Goal: Task Accomplishment & Management: Manage account settings

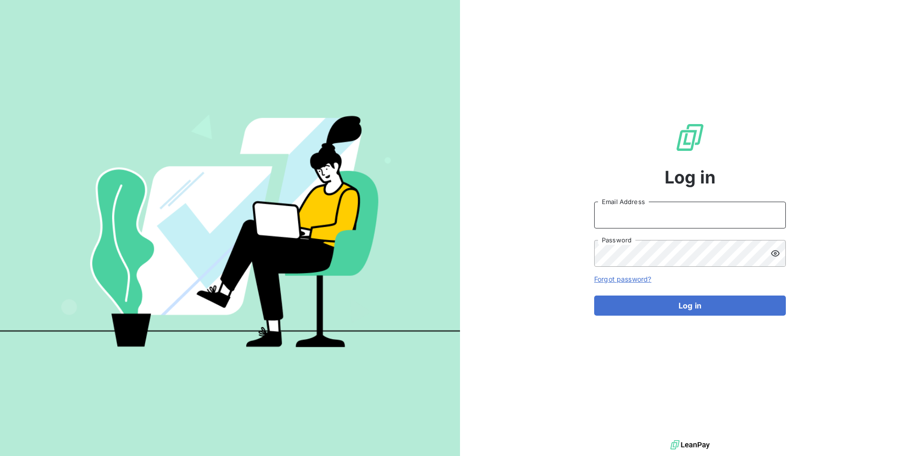
click at [663, 219] on input "Email Address" at bounding box center [690, 215] width 192 height 27
type input "[EMAIL_ADDRESS][PERSON_NAME][DOMAIN_NAME]"
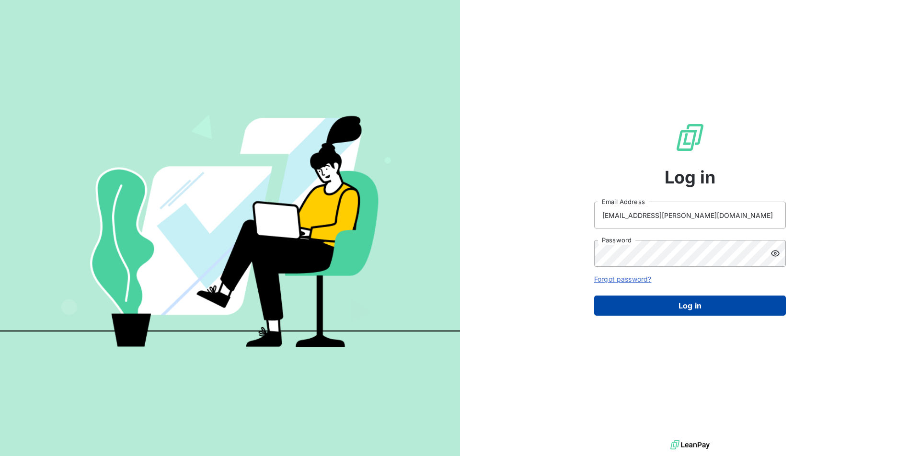
click at [681, 299] on button "Log in" at bounding box center [690, 306] width 192 height 20
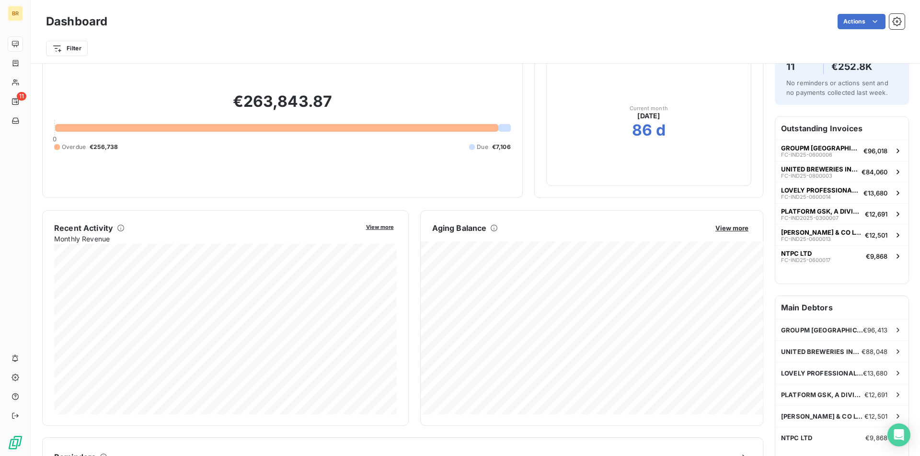
scroll to position [42, 0]
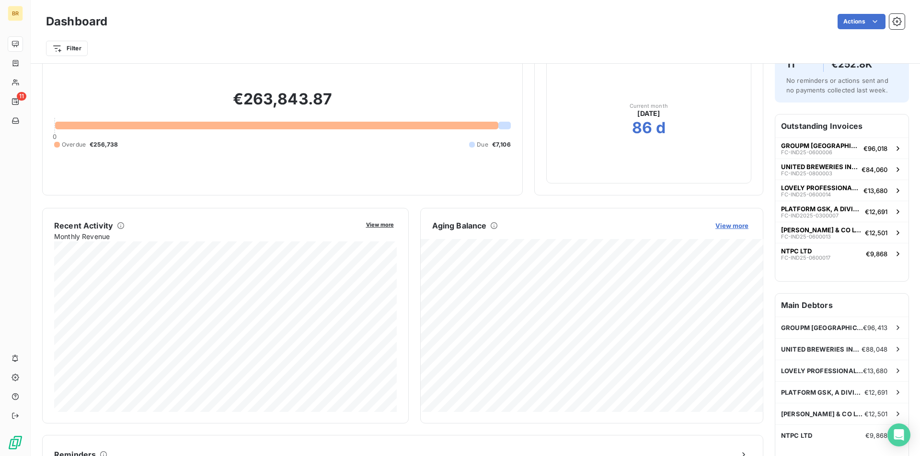
click at [736, 222] on span "View more" at bounding box center [732, 226] width 33 height 8
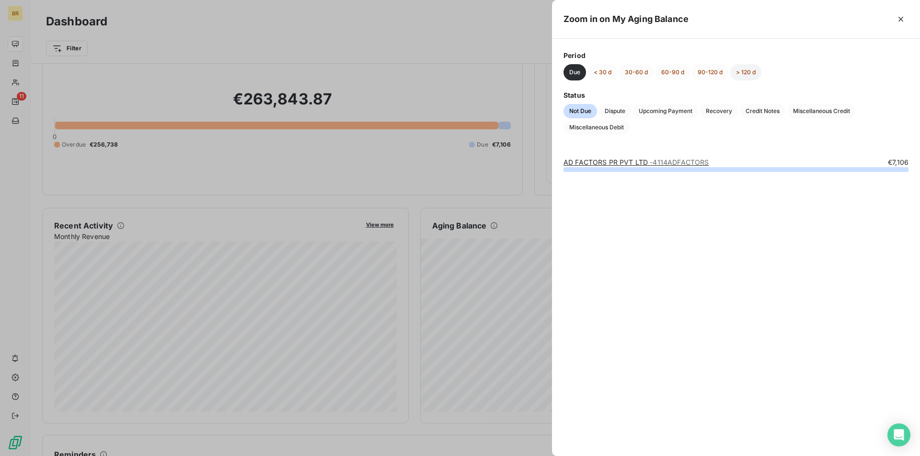
click at [743, 69] on button "> 120 d" at bounding box center [746, 72] width 31 height 16
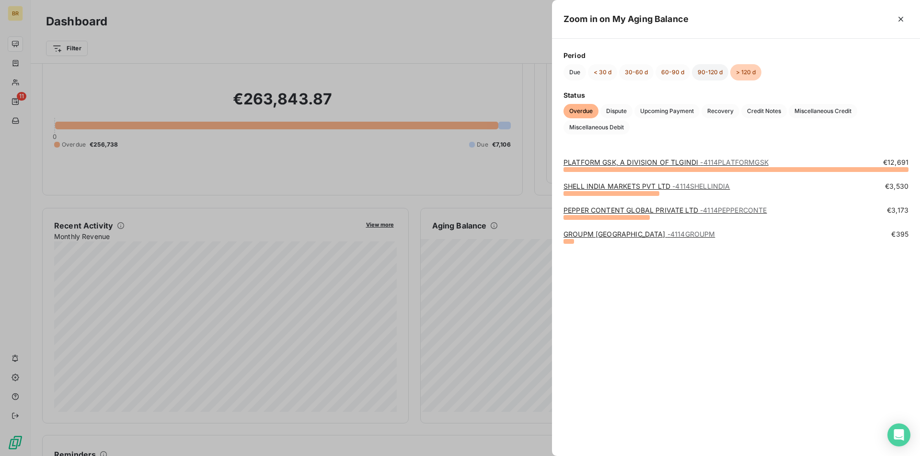
click at [720, 76] on button "90-120 d" at bounding box center [710, 72] width 36 height 16
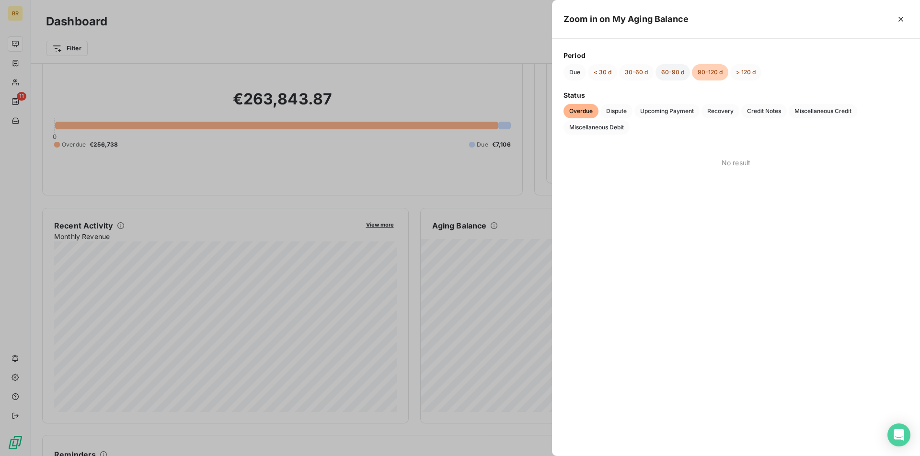
click at [681, 73] on button "60-90 d" at bounding box center [673, 72] width 35 height 16
click at [635, 71] on button "30-60 d" at bounding box center [636, 72] width 35 height 16
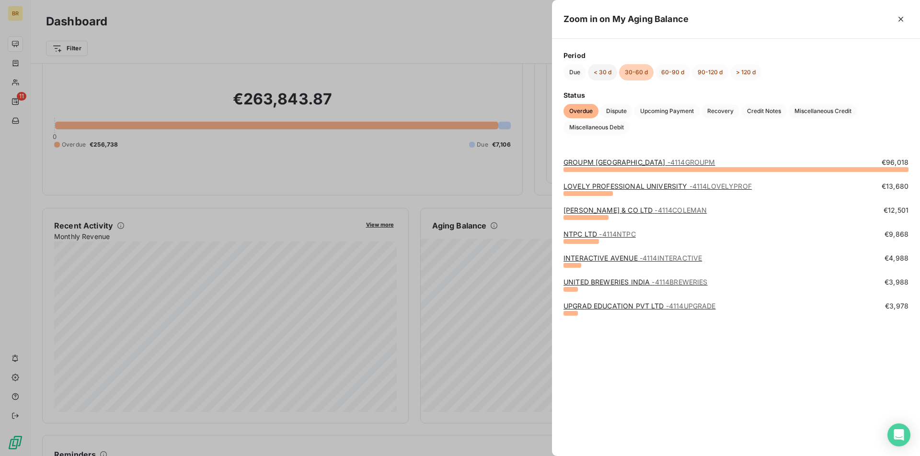
click at [600, 73] on button "< 30 d" at bounding box center [602, 72] width 29 height 16
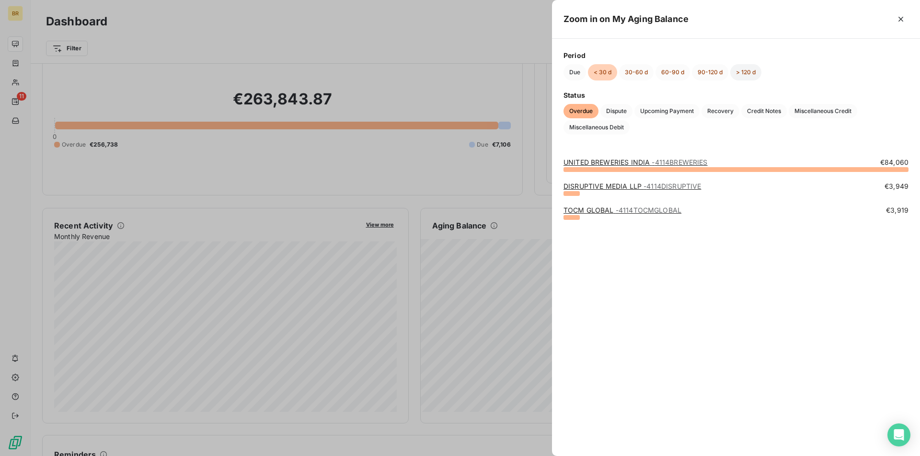
click at [756, 73] on button "> 120 d" at bounding box center [746, 72] width 31 height 16
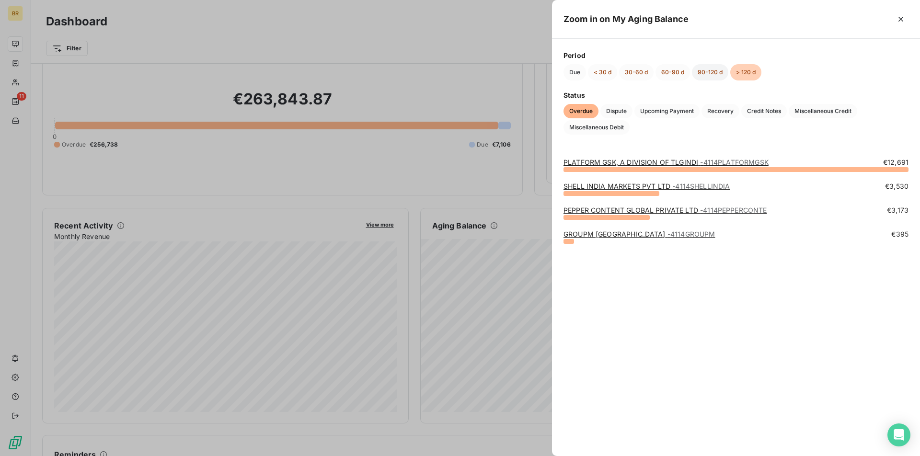
click at [703, 74] on button "90-120 d" at bounding box center [710, 72] width 36 height 16
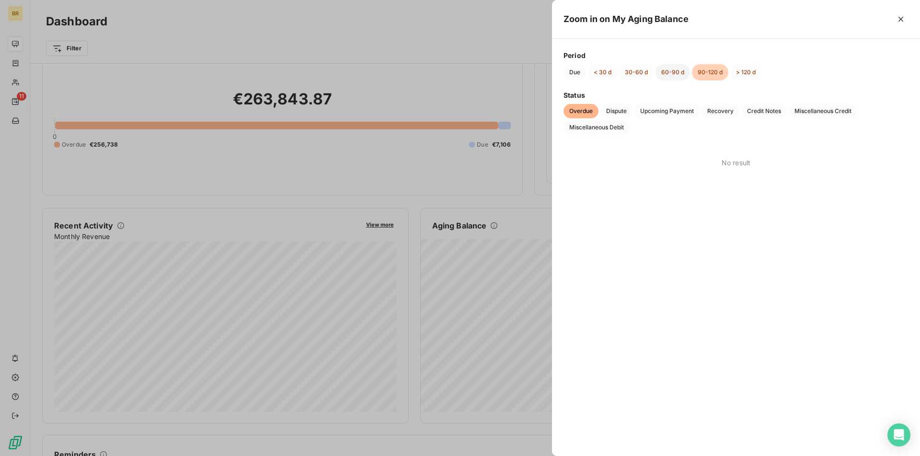
click at [669, 80] on button "60-90 d" at bounding box center [673, 72] width 35 height 16
click at [642, 69] on button "30-60 d" at bounding box center [636, 72] width 35 height 16
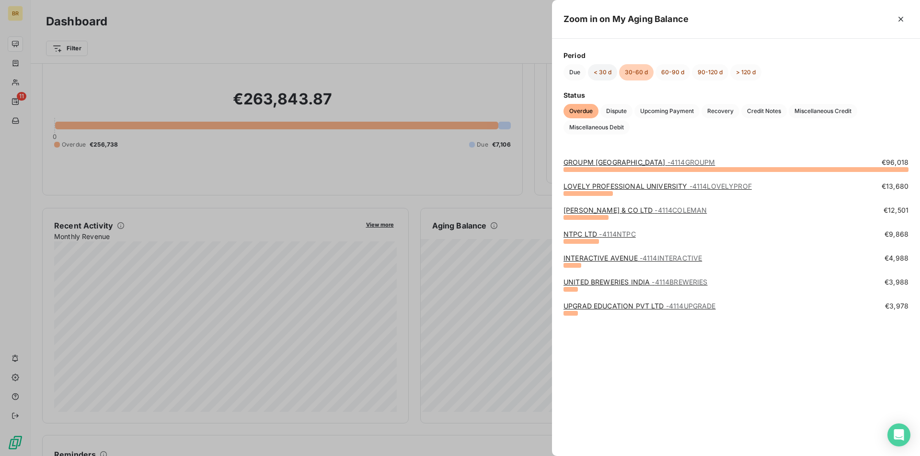
click at [607, 74] on button "< 30 d" at bounding box center [602, 72] width 29 height 16
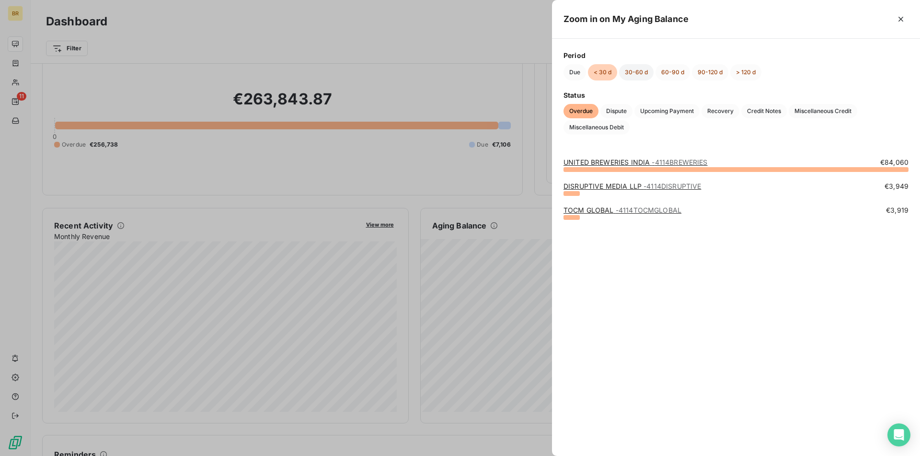
click at [628, 74] on button "30-60 d" at bounding box center [636, 72] width 35 height 16
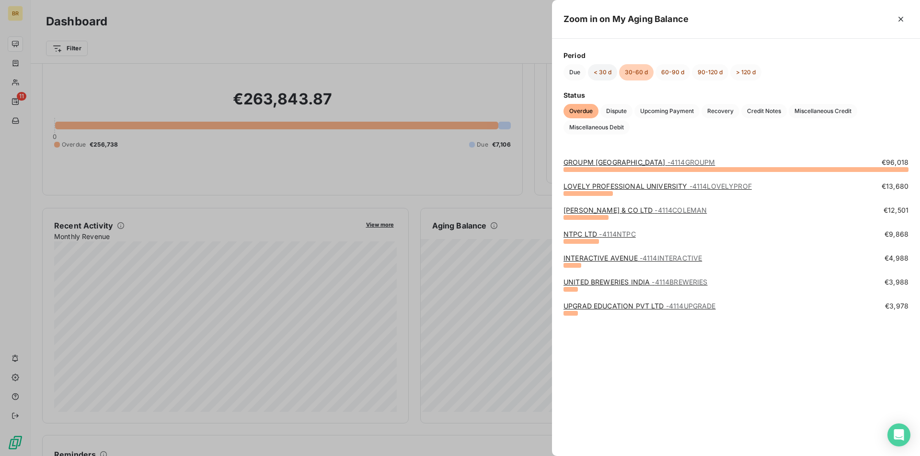
click at [599, 75] on button "< 30 d" at bounding box center [602, 72] width 29 height 16
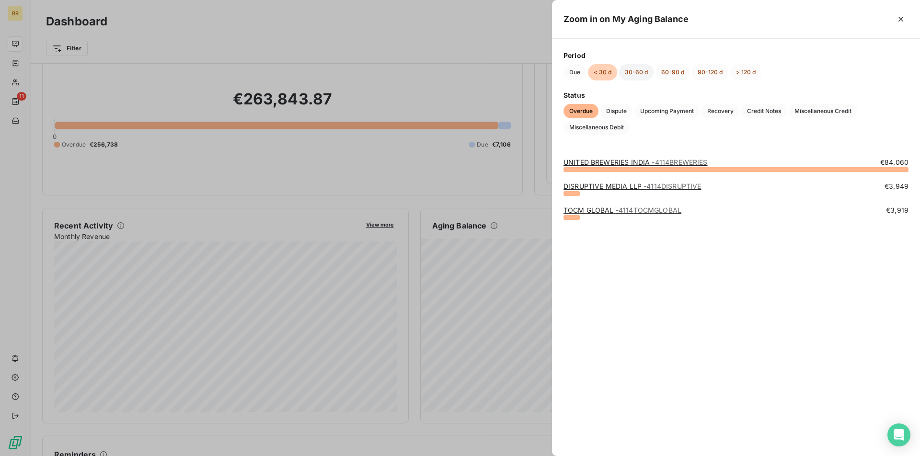
click at [638, 71] on button "30-60 d" at bounding box center [636, 72] width 35 height 16
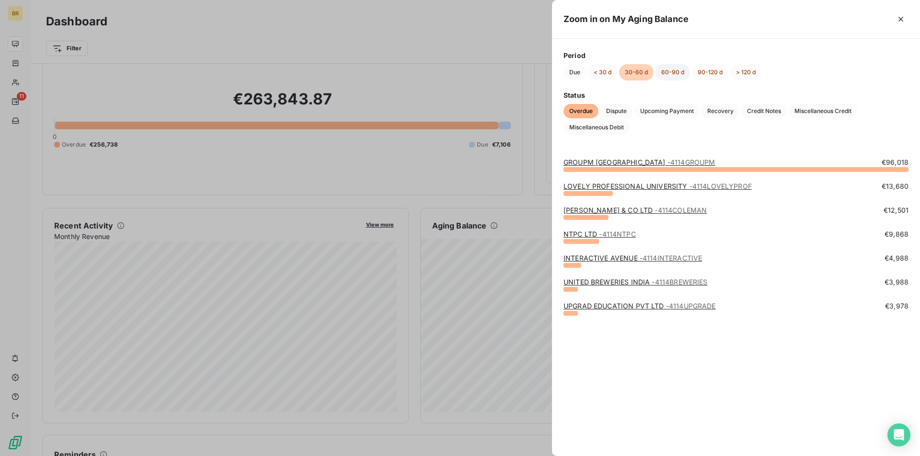
click at [666, 68] on button "60-90 d" at bounding box center [673, 72] width 35 height 16
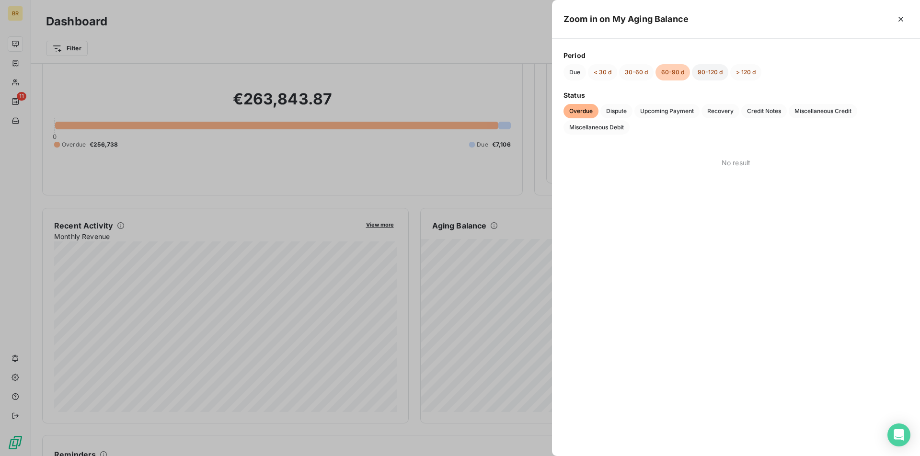
click at [695, 74] on button "90-120 d" at bounding box center [710, 72] width 36 height 16
click at [745, 72] on button "> 120 d" at bounding box center [746, 72] width 31 height 16
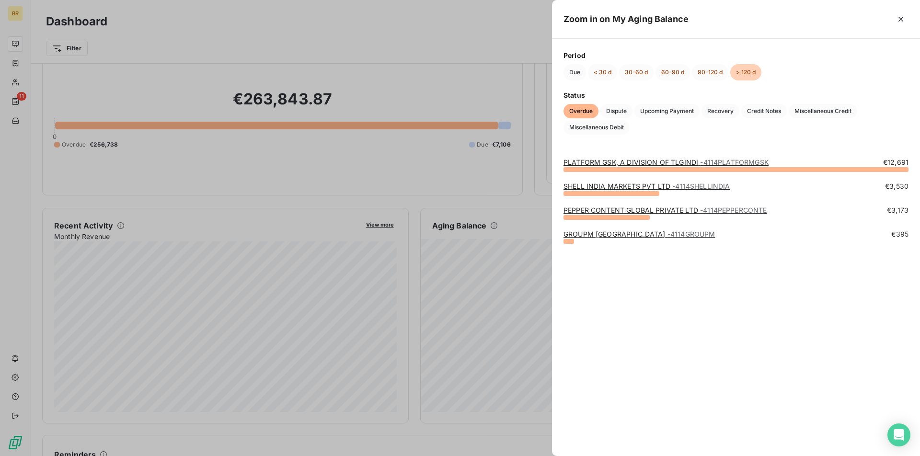
click at [449, 111] on div at bounding box center [460, 228] width 920 height 456
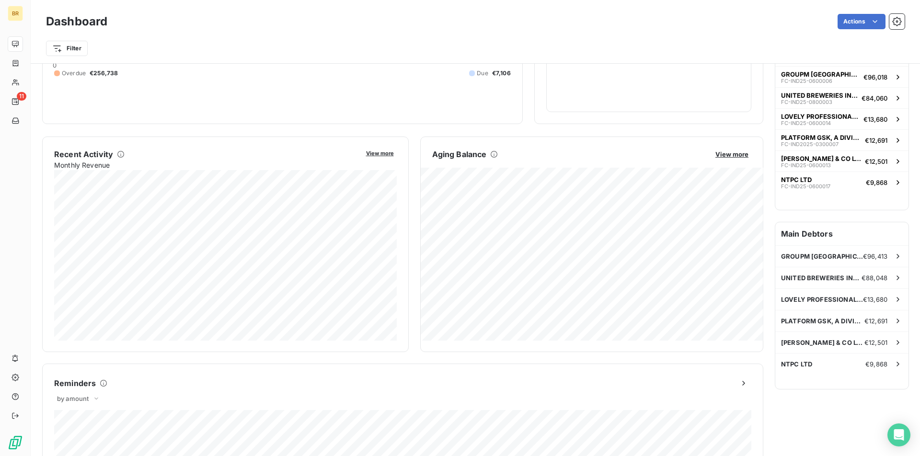
scroll to position [115, 0]
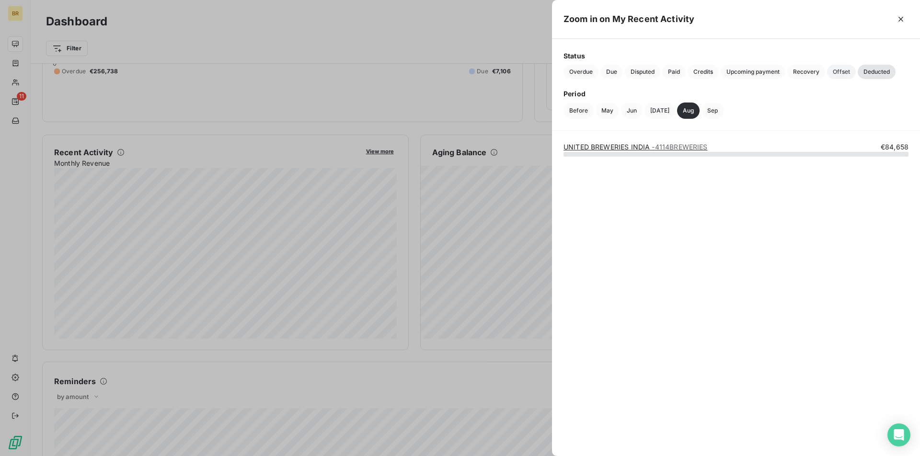
click at [844, 71] on span "Offset" at bounding box center [841, 72] width 29 height 14
click at [814, 72] on span "Recovery" at bounding box center [807, 72] width 38 height 14
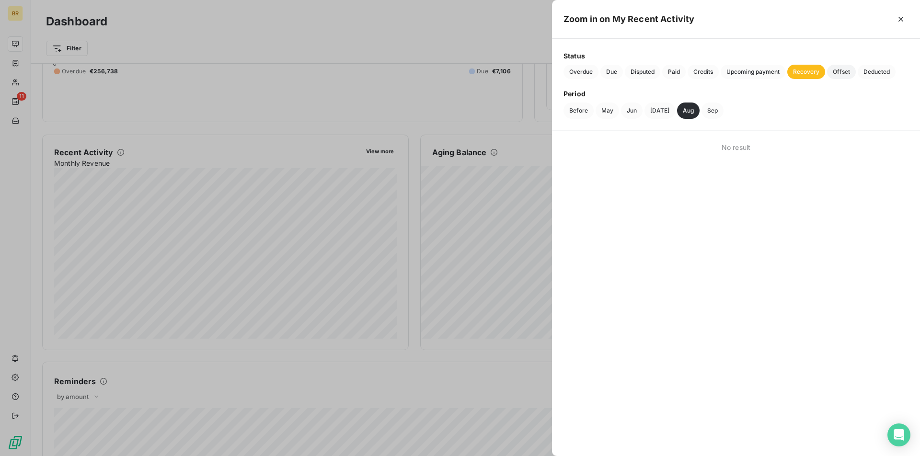
click at [842, 74] on span "Offset" at bounding box center [841, 72] width 29 height 14
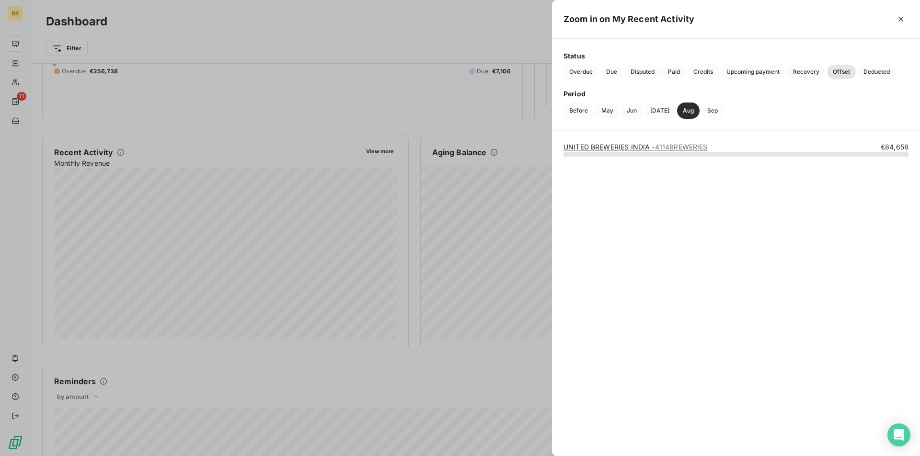
click at [486, 98] on div at bounding box center [460, 228] width 920 height 456
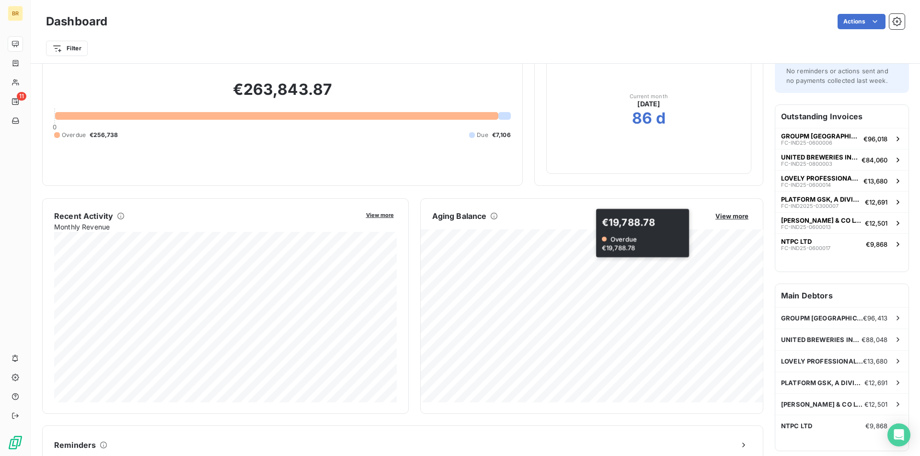
scroll to position [54, 0]
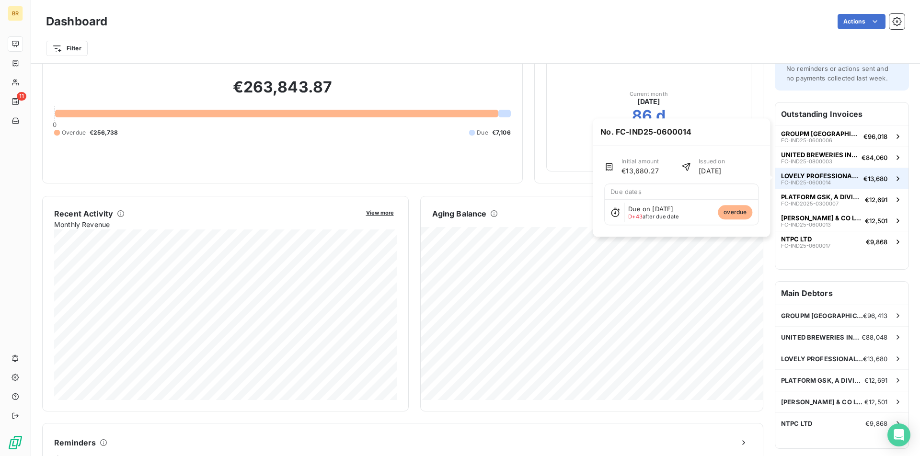
click at [852, 175] on span "LOVELY PROFESSIONAL UNIVERSITY" at bounding box center [820, 176] width 79 height 8
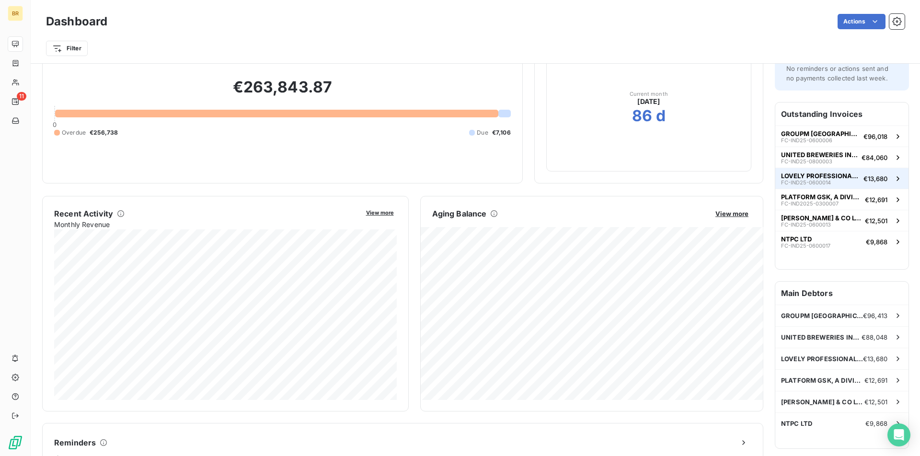
click at [855, 177] on span "LOVELY PROFESSIONAL UNIVERSITY" at bounding box center [820, 176] width 79 height 8
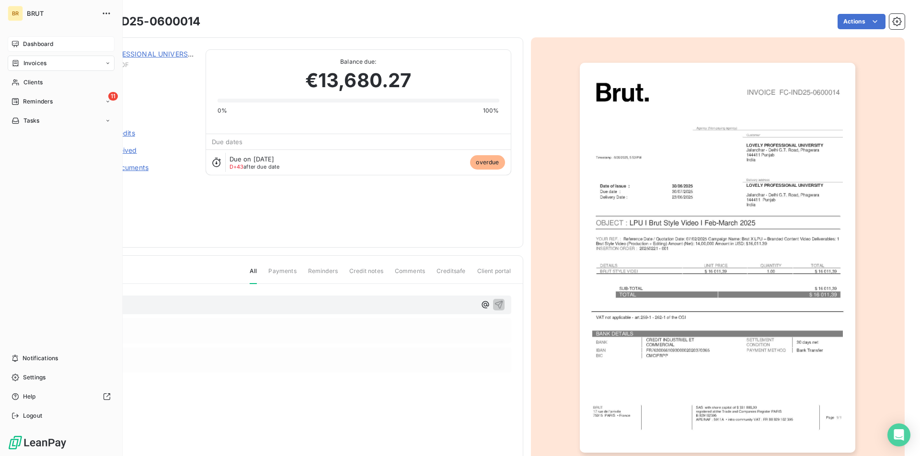
click at [20, 46] on div "Dashboard" at bounding box center [61, 43] width 107 height 15
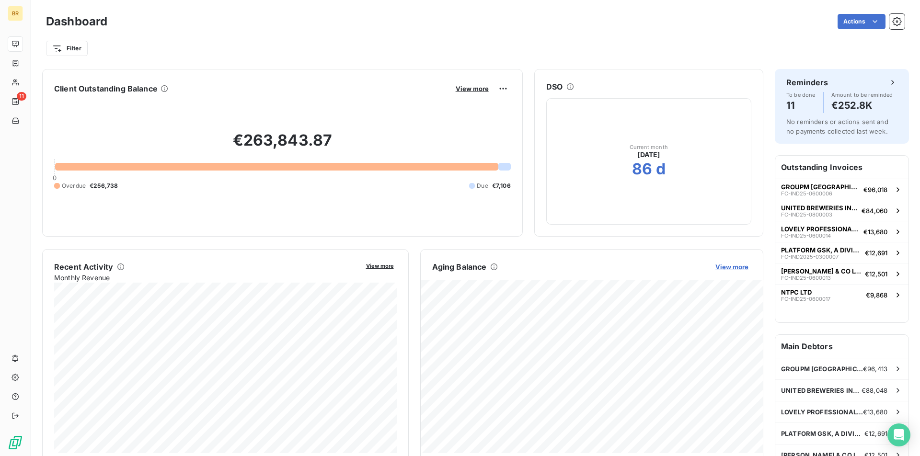
click at [728, 264] on span "View more" at bounding box center [732, 267] width 33 height 8
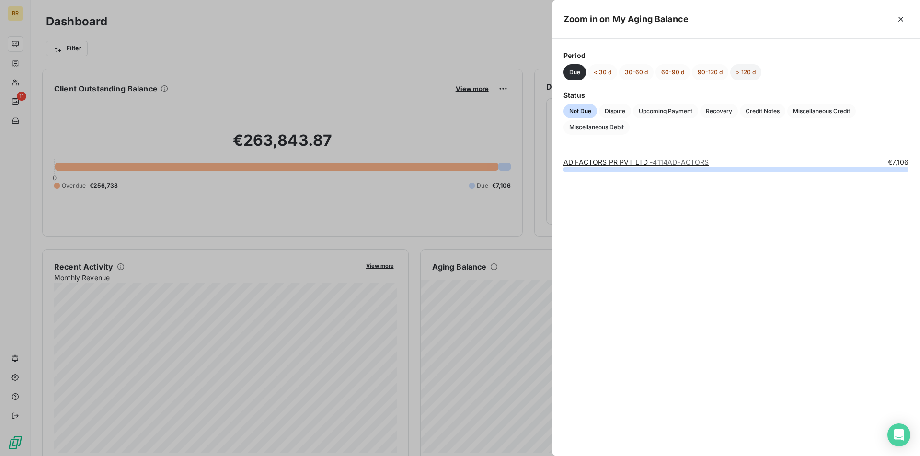
click at [745, 71] on button "> 120 d" at bounding box center [746, 72] width 31 height 16
